Goal: Obtain resource: Obtain resource

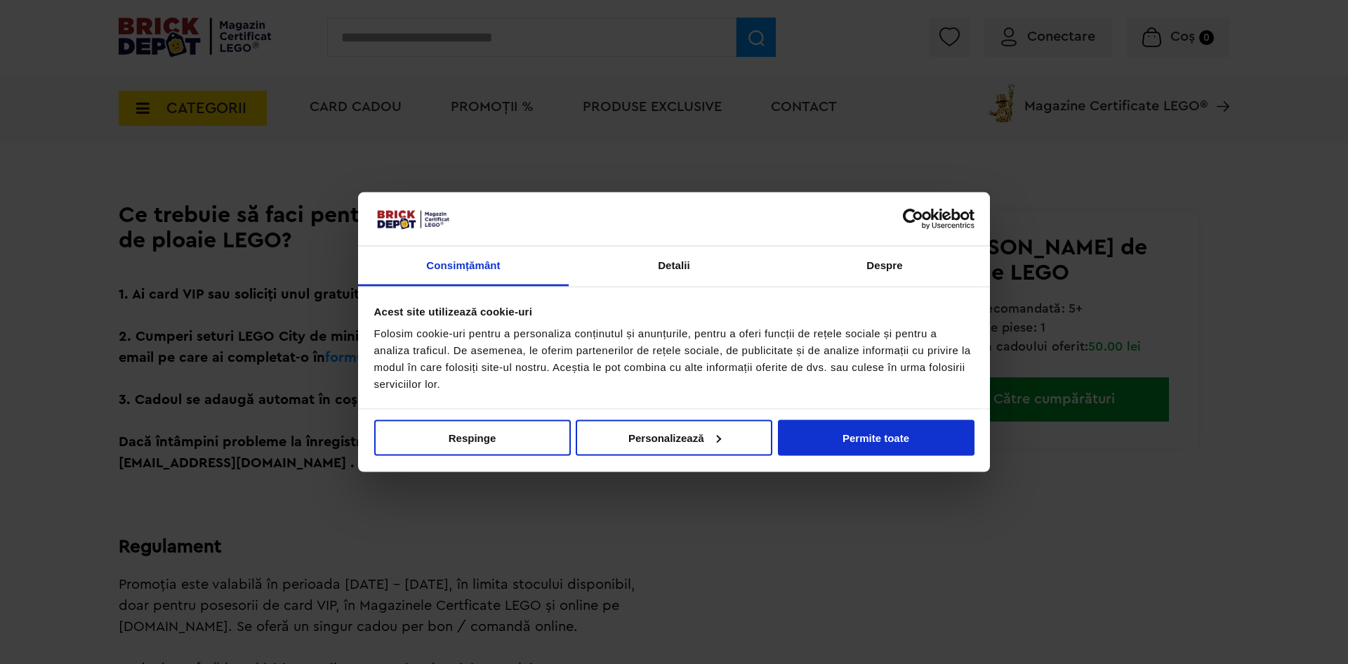
click at [894, 341] on div "Folosim cookie-uri pentru a personaliza conținutul și anunțurile, pentru a ofer…" at bounding box center [674, 358] width 600 height 67
click at [829, 433] on button "Permite toate" at bounding box center [876, 437] width 197 height 36
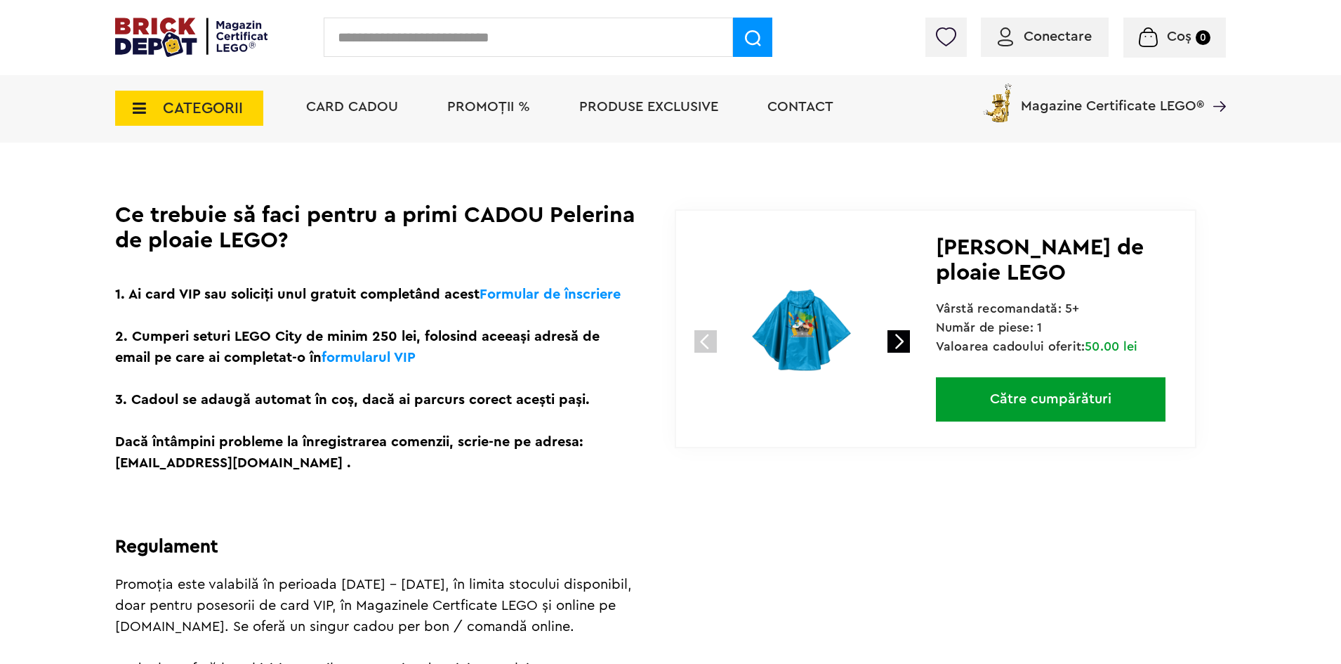
click at [905, 341] on link at bounding box center [899, 341] width 22 height 22
drag, startPoint x: 900, startPoint y: 334, endPoint x: 898, endPoint y: 327, distance: 7.2
click at [900, 334] on link at bounding box center [899, 341] width 22 height 22
drag, startPoint x: 390, startPoint y: 343, endPoint x: 492, endPoint y: 347, distance: 101.2
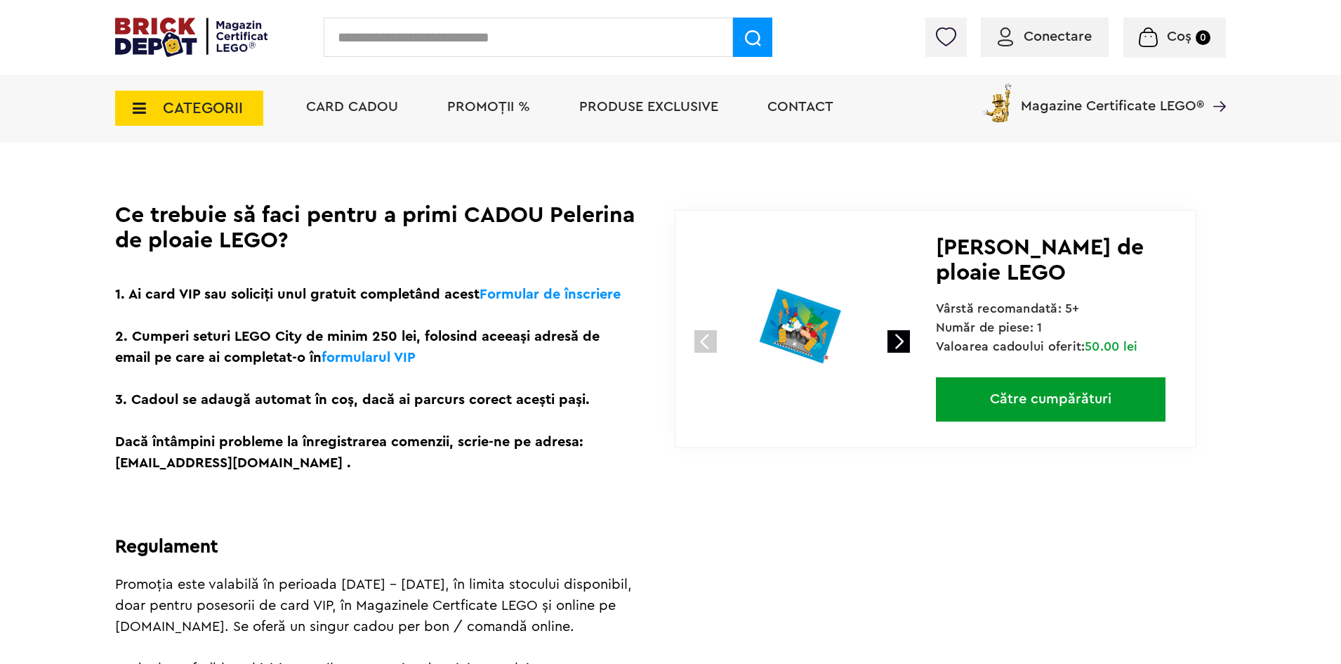
click at [492, 347] on p "1. Ai card VIP sau soliciți unul gratuit completând acest Formular de înscriere…" at bounding box center [375, 379] width 520 height 190
click at [484, 349] on p "1. Ai card VIP sau soliciți unul gratuit completând acest Formular de înscriere…" at bounding box center [375, 379] width 520 height 190
drag, startPoint x: 383, startPoint y: 349, endPoint x: 454, endPoint y: 341, distance: 72.0
click at [455, 348] on p "1. Ai card VIP sau soliciți unul gratuit completând acest Formular de înscriere…" at bounding box center [375, 379] width 520 height 190
drag, startPoint x: 479, startPoint y: 329, endPoint x: 470, endPoint y: 346, distance: 19.2
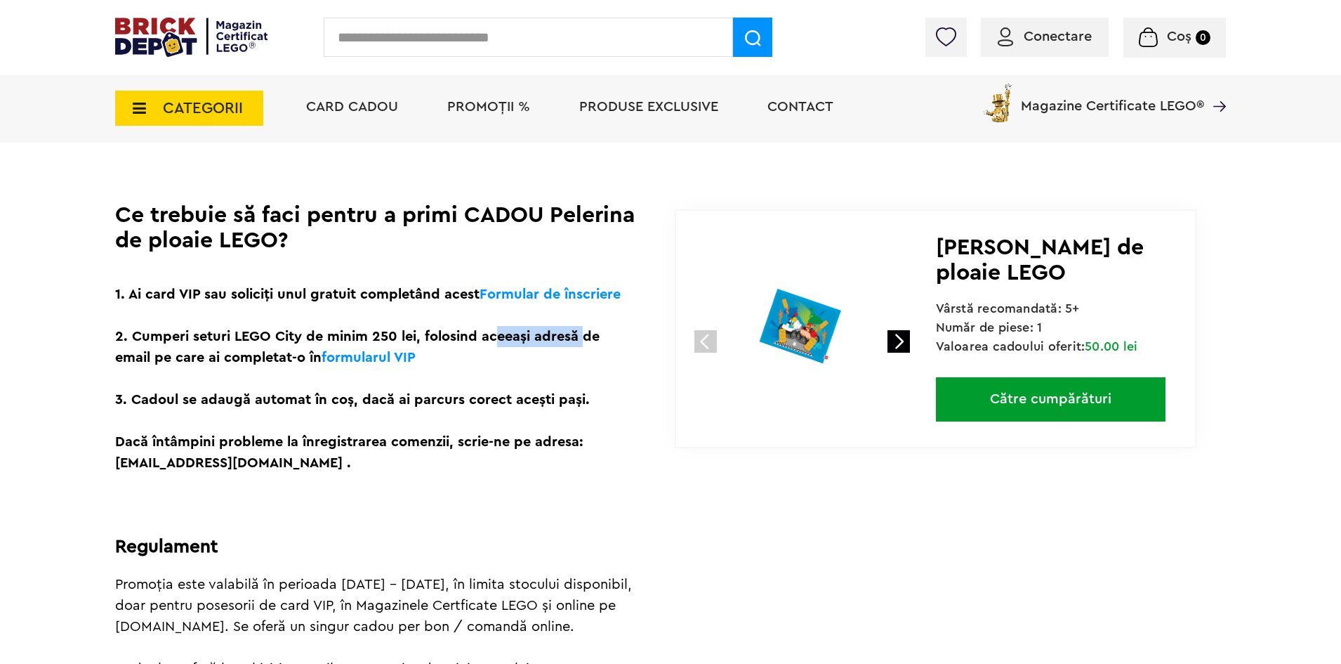
click at [523, 329] on p "1. Ai card VIP sau soliciți unul gratuit completând acest Formular de înscriere…" at bounding box center [375, 379] width 520 height 190
drag, startPoint x: 470, startPoint y: 346, endPoint x: 329, endPoint y: 352, distance: 141.3
click at [468, 346] on p "1. Ai card VIP sau soliciți unul gratuit completând acest Formular de înscriere…" at bounding box center [375, 379] width 520 height 190
